Goal: Task Accomplishment & Management: Use online tool/utility

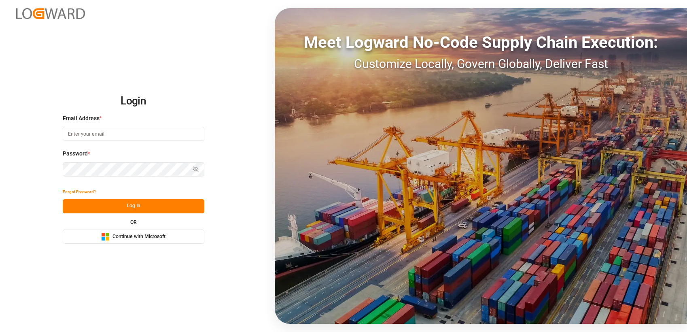
type input "[PERSON_NAME][EMAIL_ADDRESS][PERSON_NAME][PERSON_NAME][DOMAIN_NAME]"
click at [146, 232] on div "Microsoft Logo Continue with Microsoft" at bounding box center [133, 236] width 64 height 9
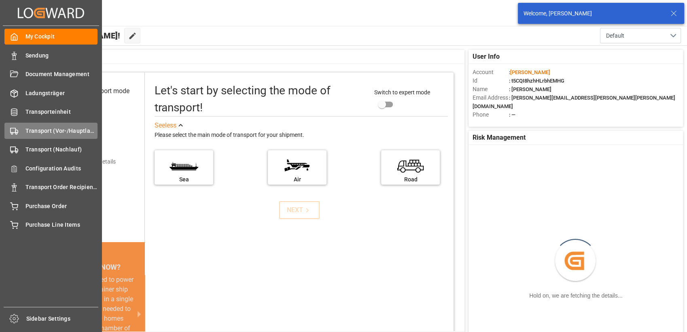
click at [26, 132] on span "Transport (Vor-/Hauptlauf)" at bounding box center [62, 131] width 72 height 9
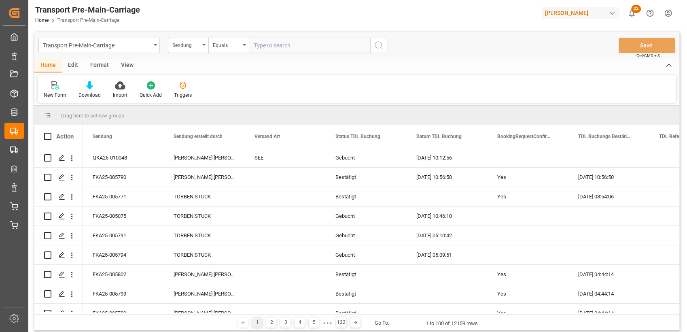
click at [126, 65] on div "View" at bounding box center [127, 66] width 25 height 14
click at [97, 66] on div "Format" at bounding box center [99, 66] width 31 height 14
click at [54, 88] on icon at bounding box center [55, 85] width 7 height 8
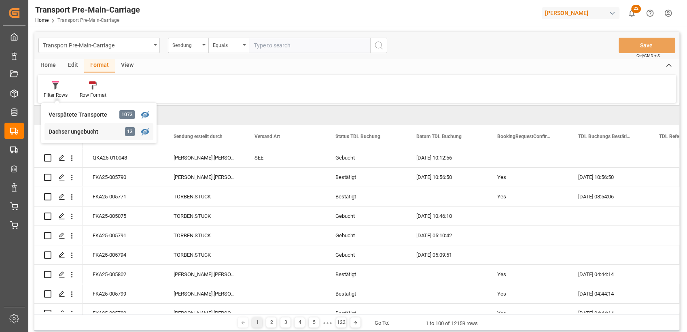
click at [74, 134] on div "Dachser ungebucht" at bounding box center [84, 132] width 71 height 9
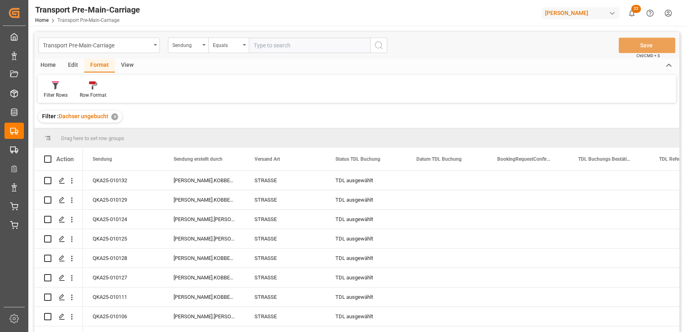
click at [129, 68] on div "View" at bounding box center [127, 66] width 25 height 14
click at [86, 89] on div at bounding box center [92, 85] width 40 height 9
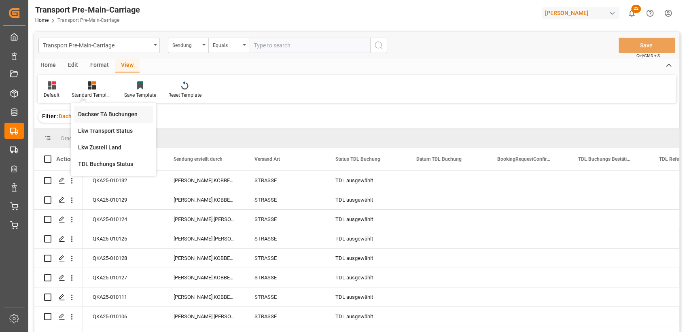
click at [104, 112] on div "Dachser TA Buchungen" at bounding box center [113, 114] width 71 height 9
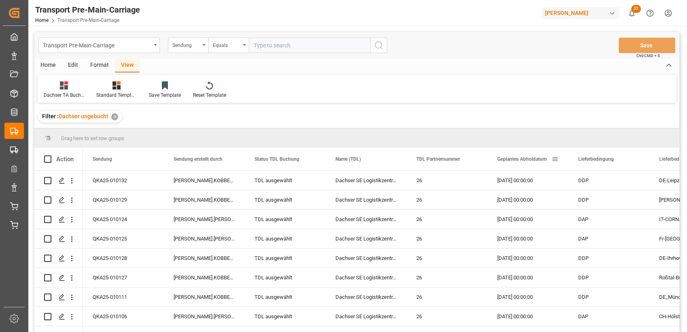
click at [508, 164] on div "Geplantes Abholdatum" at bounding box center [525, 159] width 54 height 23
click at [55, 60] on div "Home" at bounding box center [48, 66] width 28 height 14
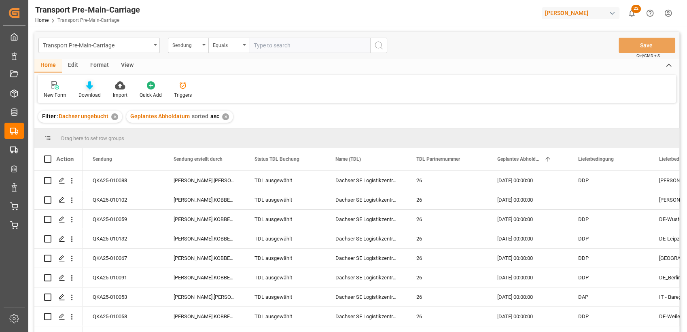
click at [93, 92] on div "Download" at bounding box center [90, 94] width 22 height 7
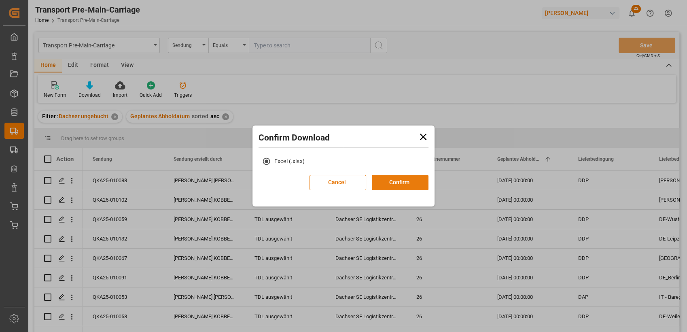
click at [385, 177] on button "Confirm" at bounding box center [400, 182] width 57 height 15
